Goal: Communication & Community: Answer question/provide support

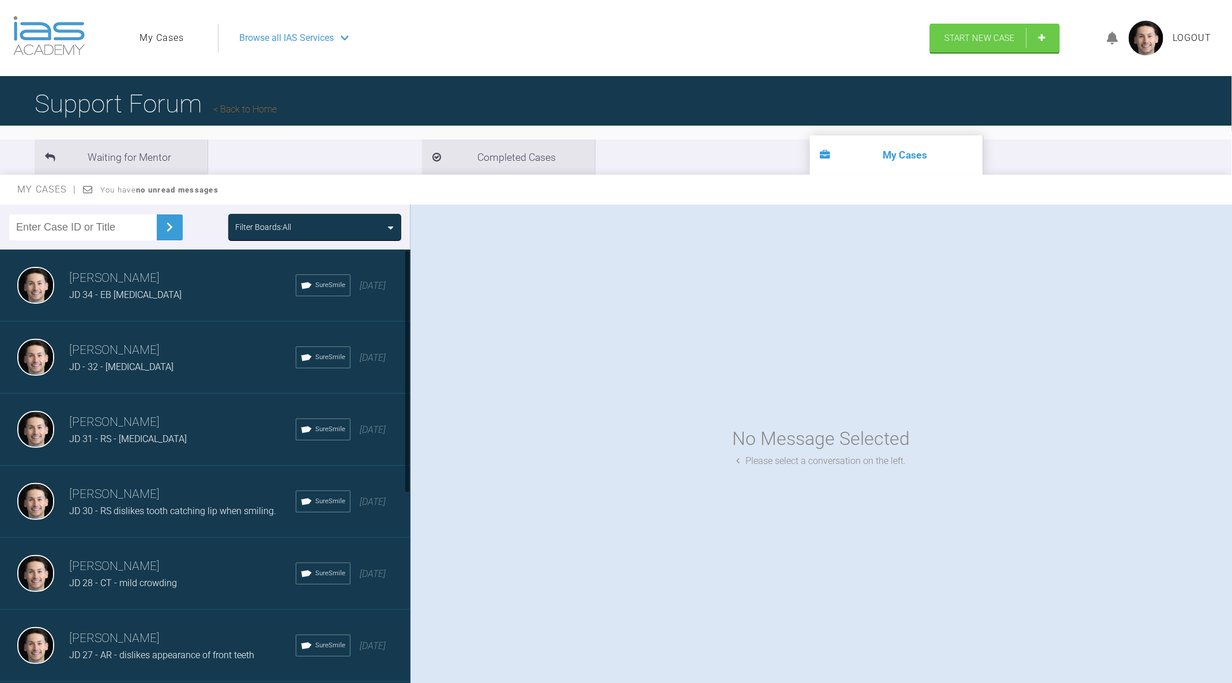
click at [187, 296] on div "JD 34 - EB [MEDICAL_DATA]" at bounding box center [182, 295] width 227 height 15
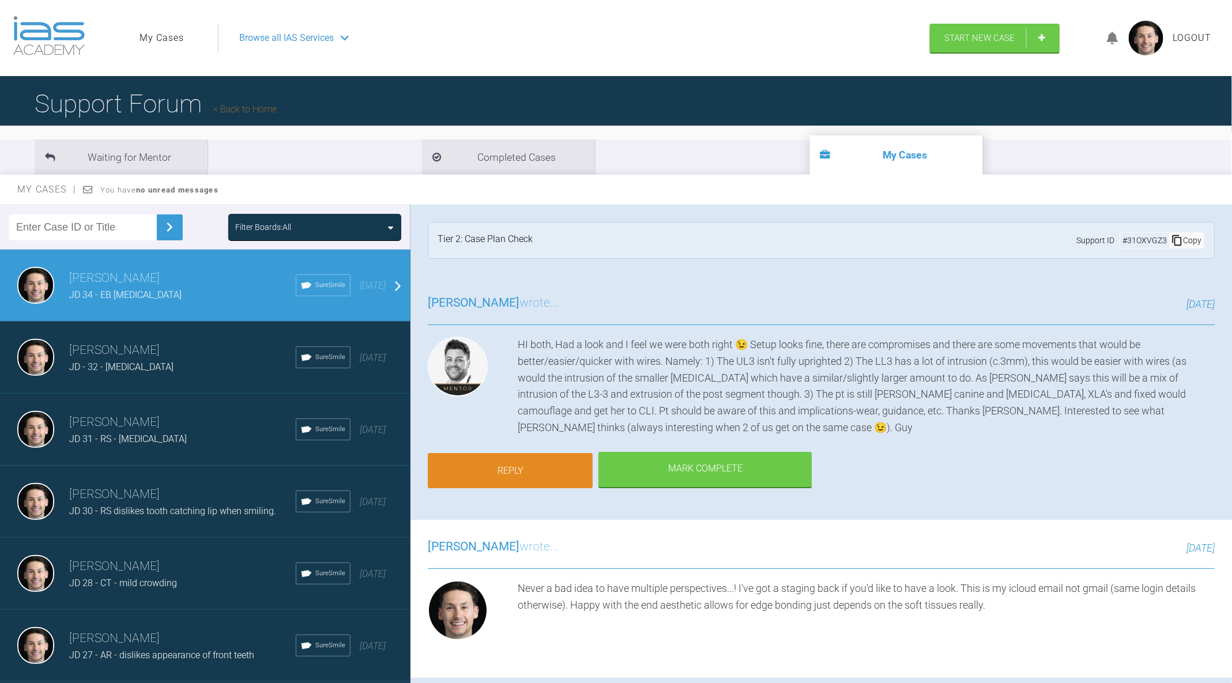
click at [514, 453] on link "Reply" at bounding box center [510, 471] width 165 height 36
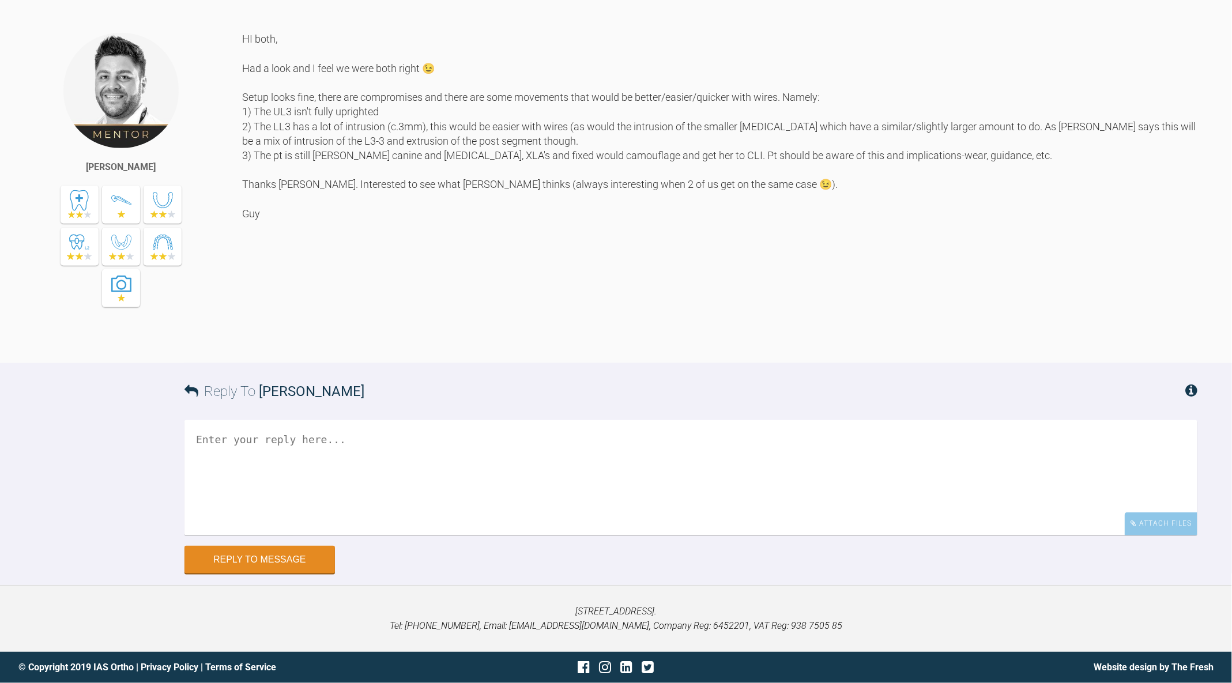
scroll to position [2966, 0]
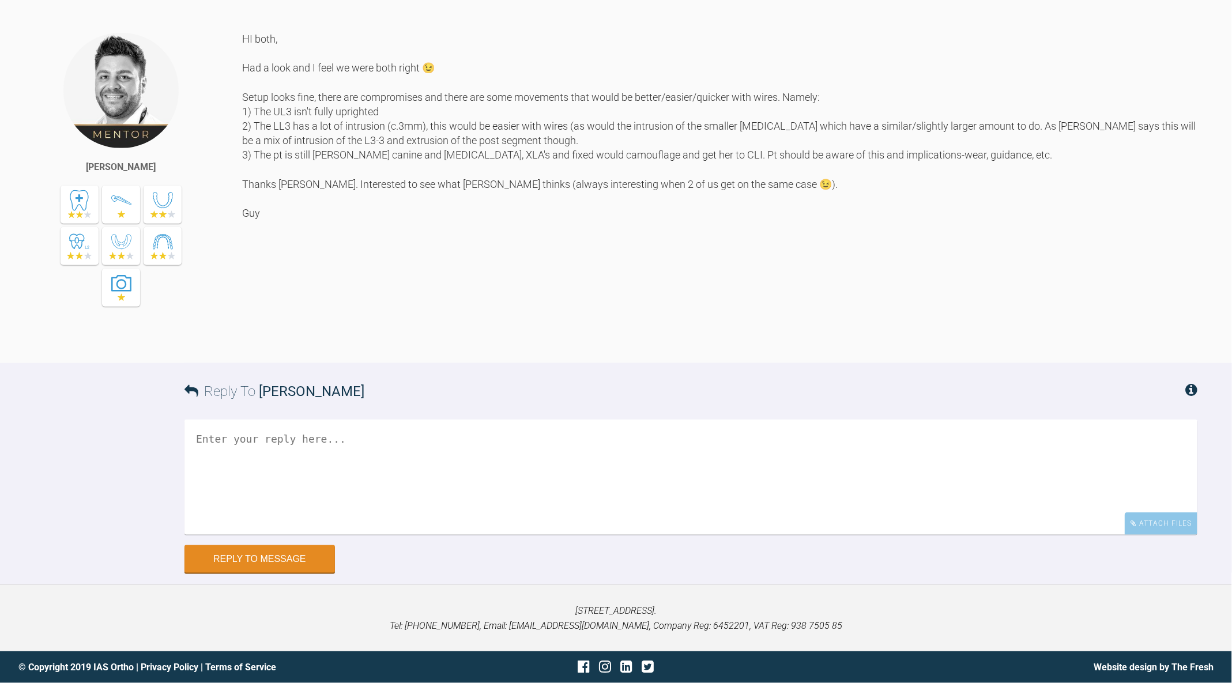
click at [394, 416] on div "Reply To [PERSON_NAME]" at bounding box center [691, 391] width 1013 height 57
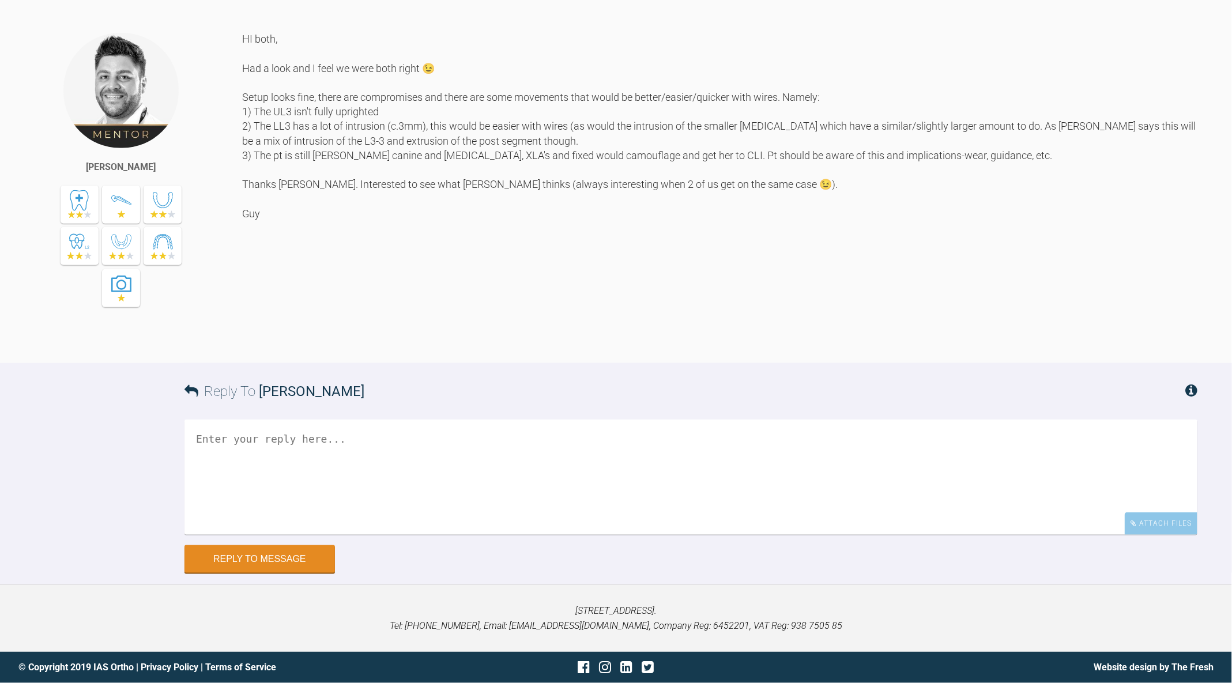
click at [405, 431] on textarea at bounding box center [691, 477] width 1013 height 115
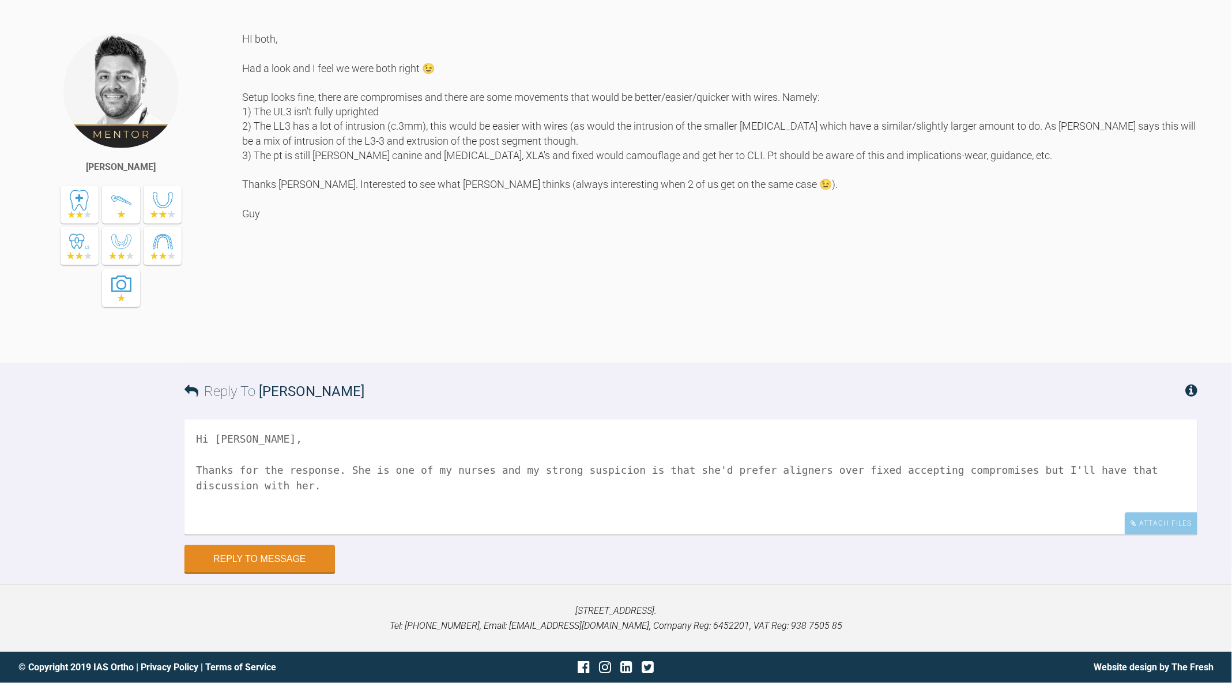
click at [516, 468] on textarea "Hi [PERSON_NAME], Thanks for the response. She is one of my nurses and my stron…" at bounding box center [691, 477] width 1013 height 115
click at [619, 492] on textarea "Hi [PERSON_NAME], Thanks for the response. She is one of my nurses and my stron…" at bounding box center [691, 477] width 1013 height 115
click at [447, 470] on textarea "Hi [PERSON_NAME], Thanks for the response. She is one of my nurses and my stron…" at bounding box center [691, 477] width 1013 height 115
click at [488, 483] on textarea "Hi [PERSON_NAME], Thanks for the response. She is one of our nurses and my stro…" at bounding box center [691, 477] width 1013 height 115
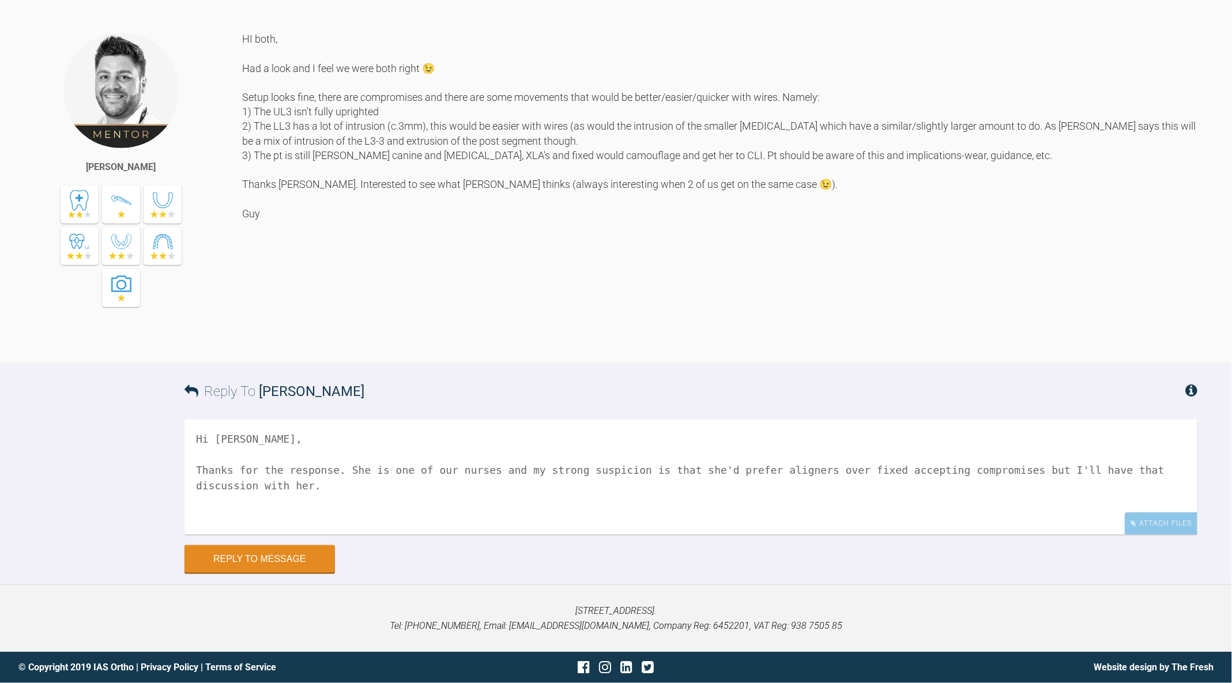
click at [432, 488] on textarea "Hi [PERSON_NAME], Thanks for the response. She is one of our nurses and my stro…" at bounding box center [691, 477] width 1013 height 115
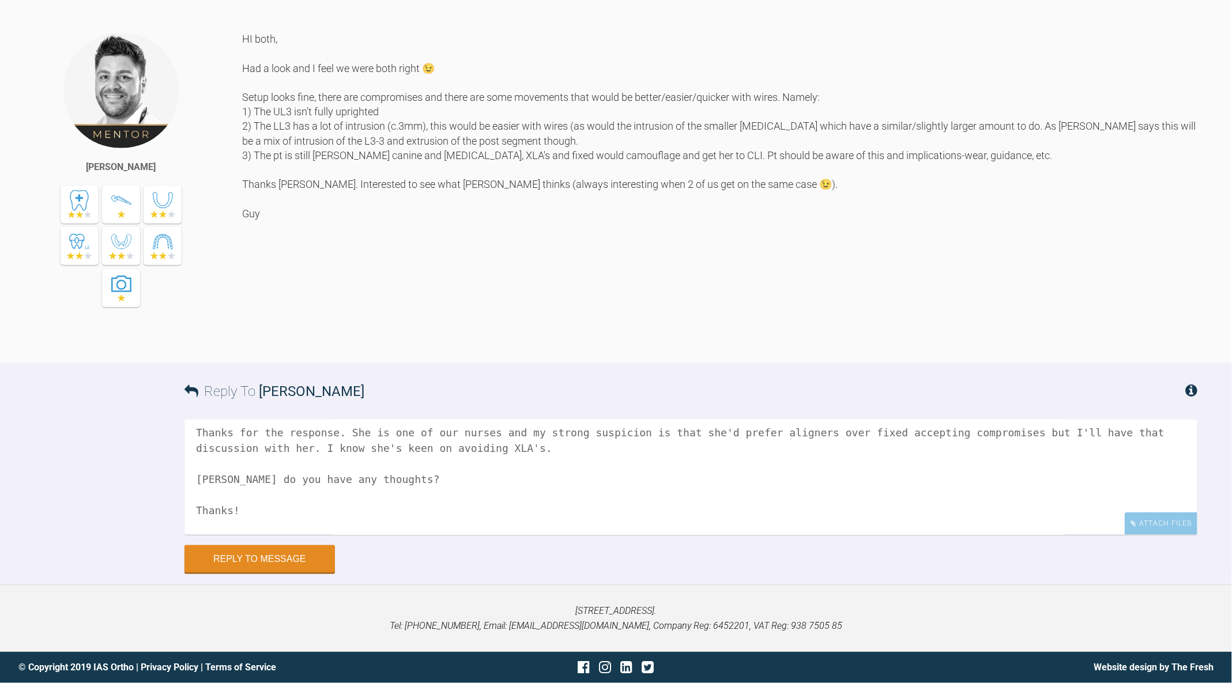
scroll to position [35, 0]
type textarea "Hi [PERSON_NAME], Thanks for the response. She is one of our nurses and my stro…"
click at [279, 560] on button "Reply to Message" at bounding box center [260, 561] width 151 height 28
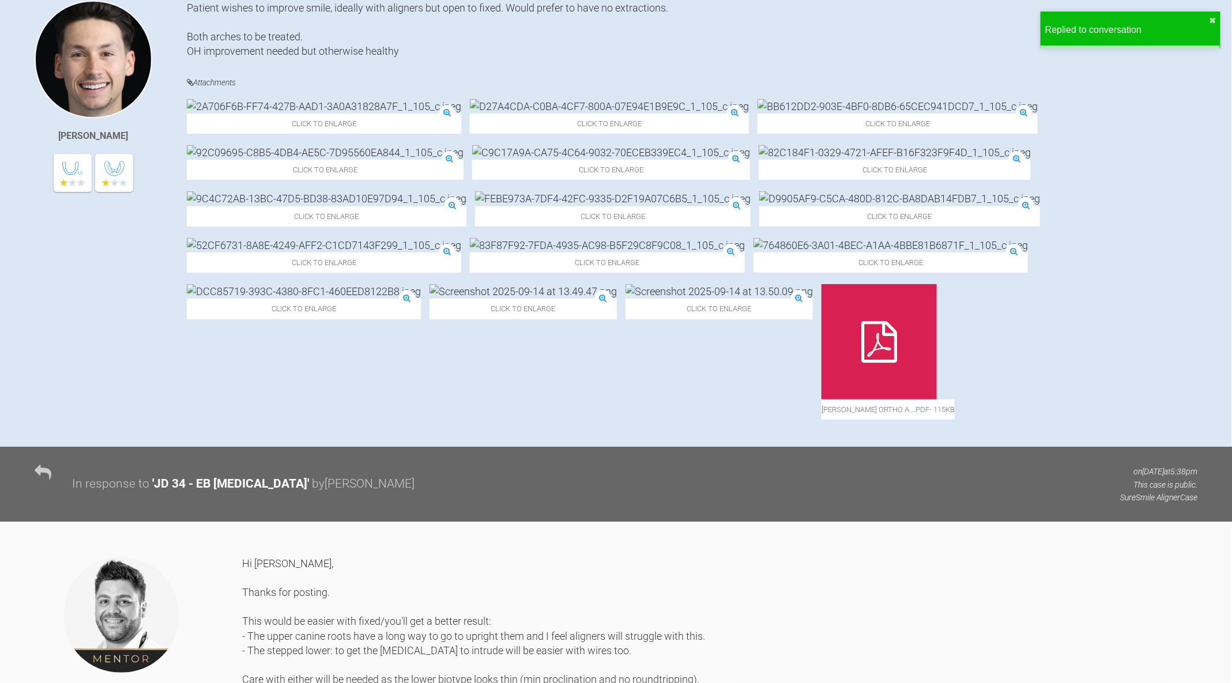
scroll to position [0, 0]
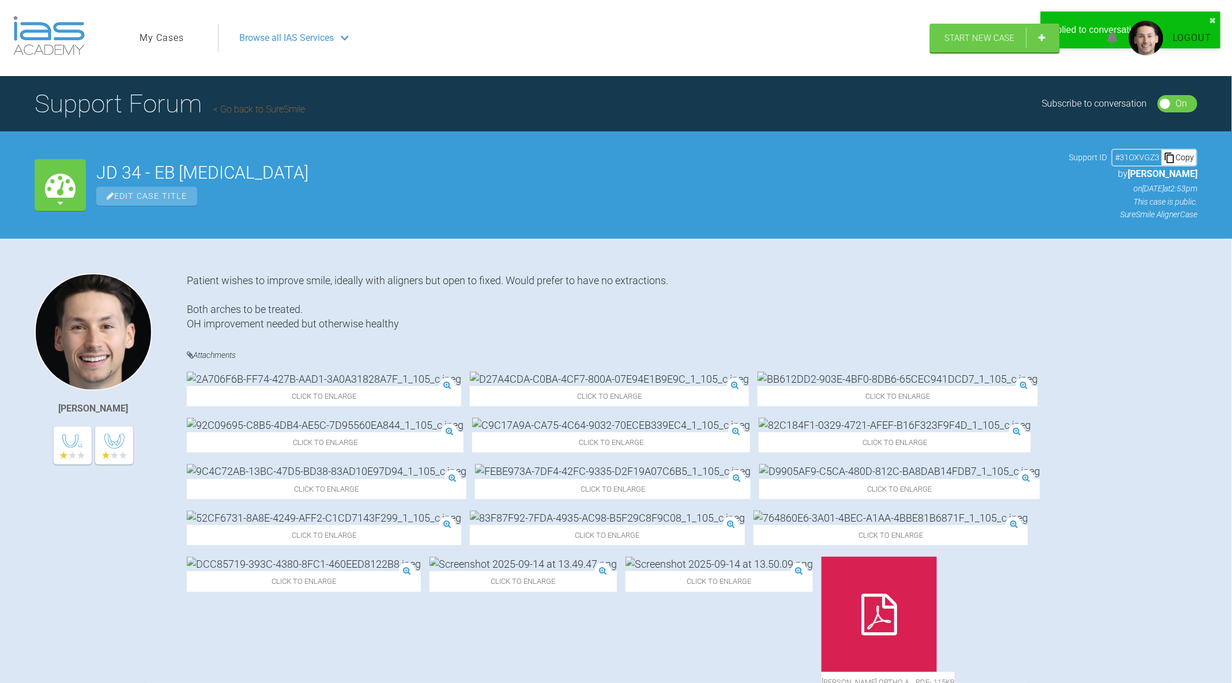
click at [285, 101] on h1 "Support Forum Go back to SureSmile" at bounding box center [170, 104] width 270 height 40
click at [284, 104] on link "Go back to SureSmile" at bounding box center [259, 109] width 92 height 11
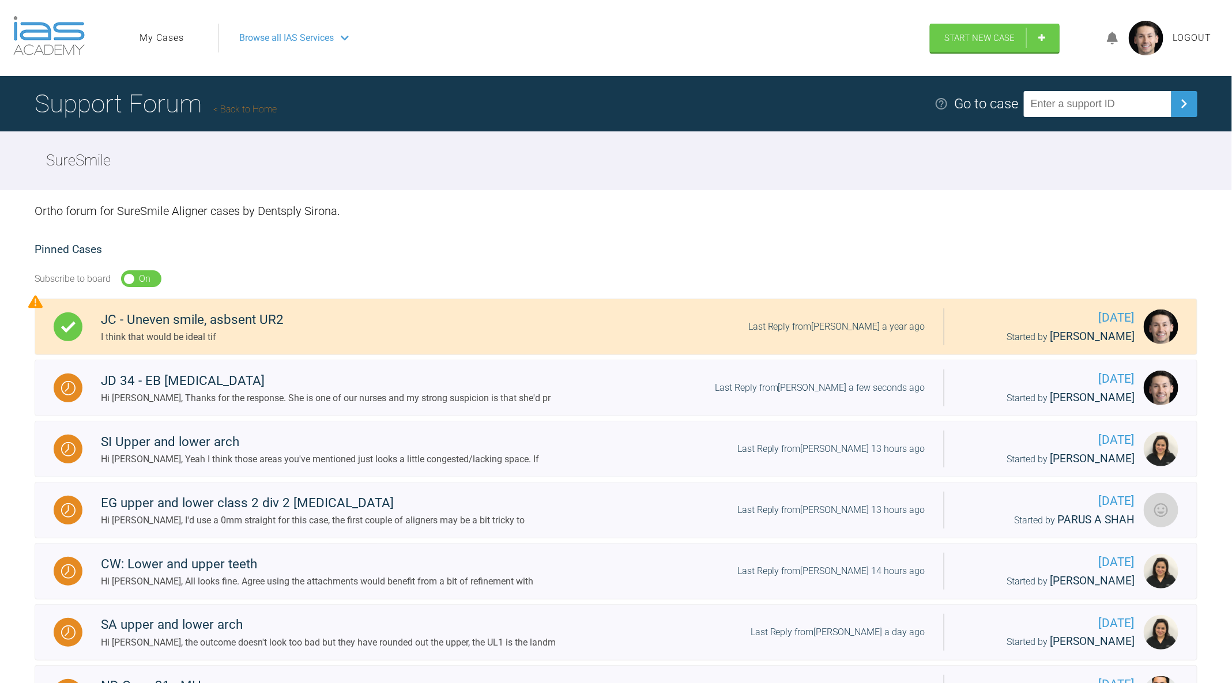
click at [242, 107] on link "Back to Home" at bounding box center [244, 109] width 63 height 11
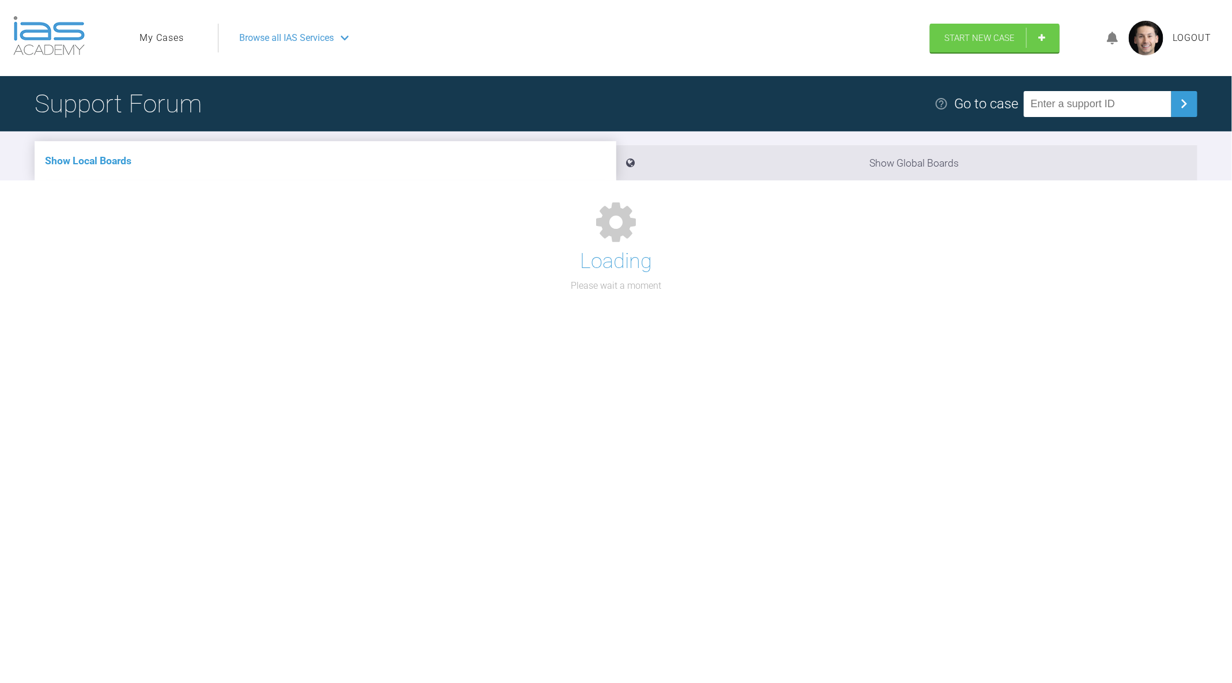
click at [171, 39] on link "My Cases" at bounding box center [162, 38] width 44 height 15
